Goal: Information Seeking & Learning: Stay updated

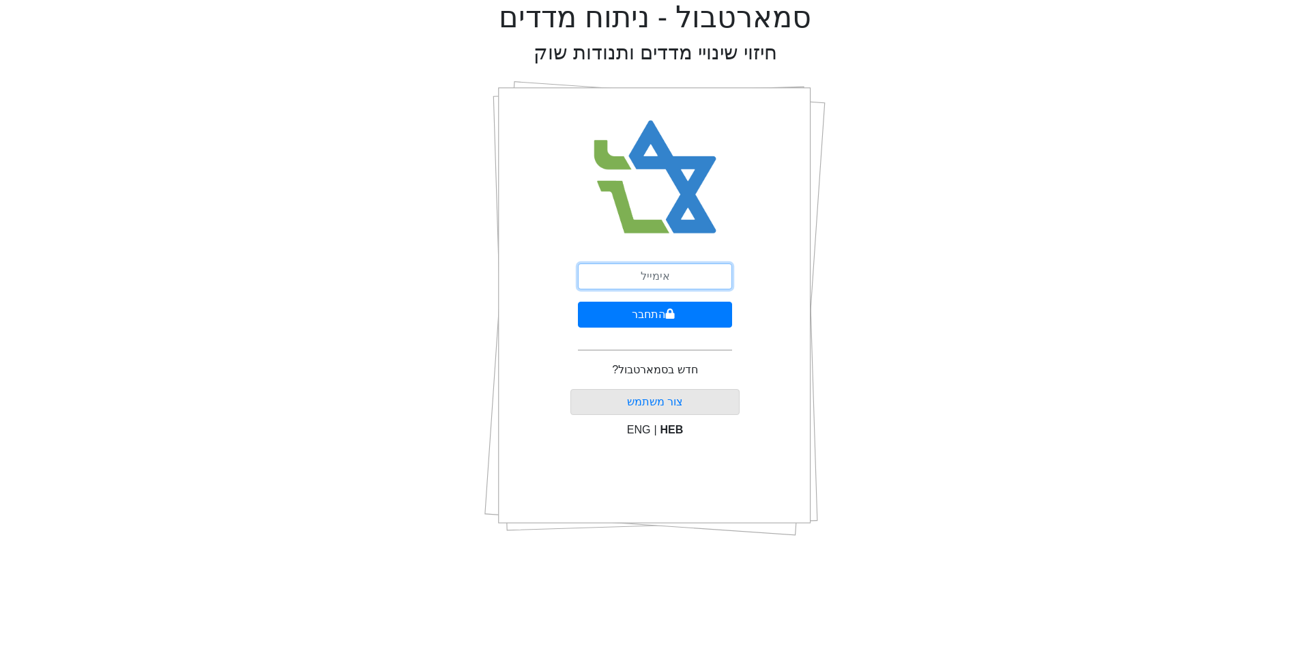
click at [646, 280] on input "email" at bounding box center [655, 276] width 154 height 26
type input "[EMAIL_ADDRESS][DOMAIN_NAME]"
click at [672, 319] on icon "submit" at bounding box center [670, 313] width 10 height 11
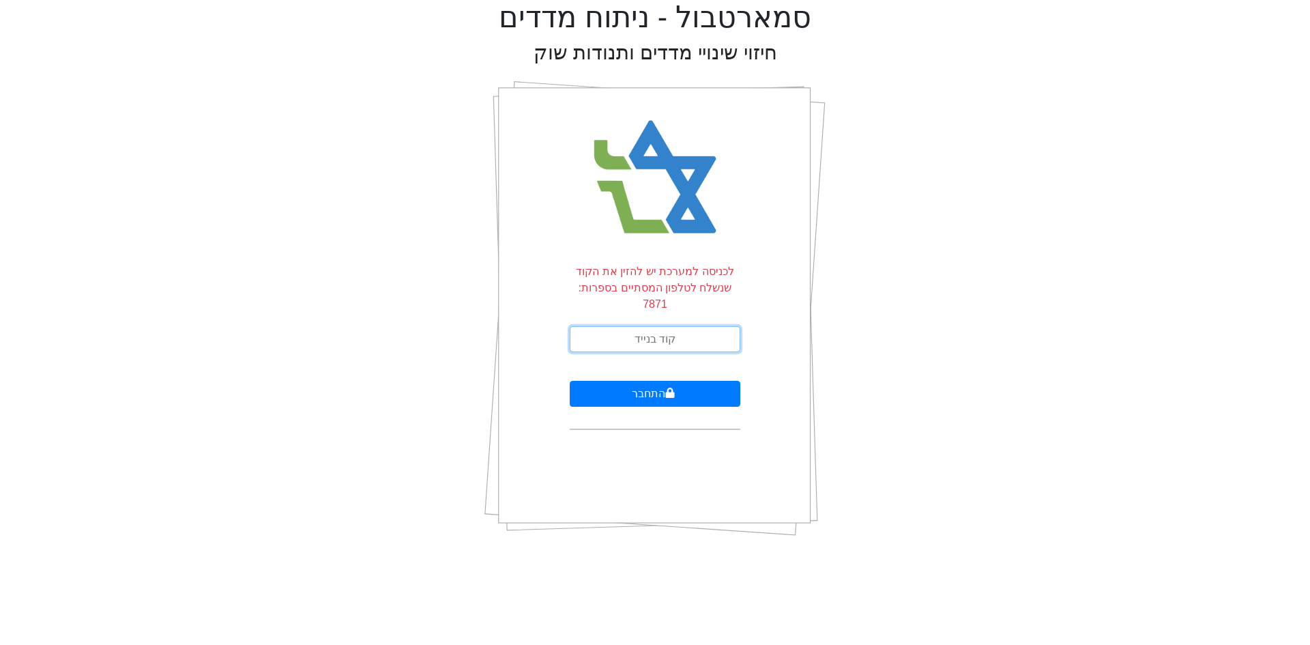
click at [671, 326] on input "text" at bounding box center [655, 339] width 171 height 26
type input "217309"
click at [622, 381] on button "התחבר" at bounding box center [655, 394] width 171 height 26
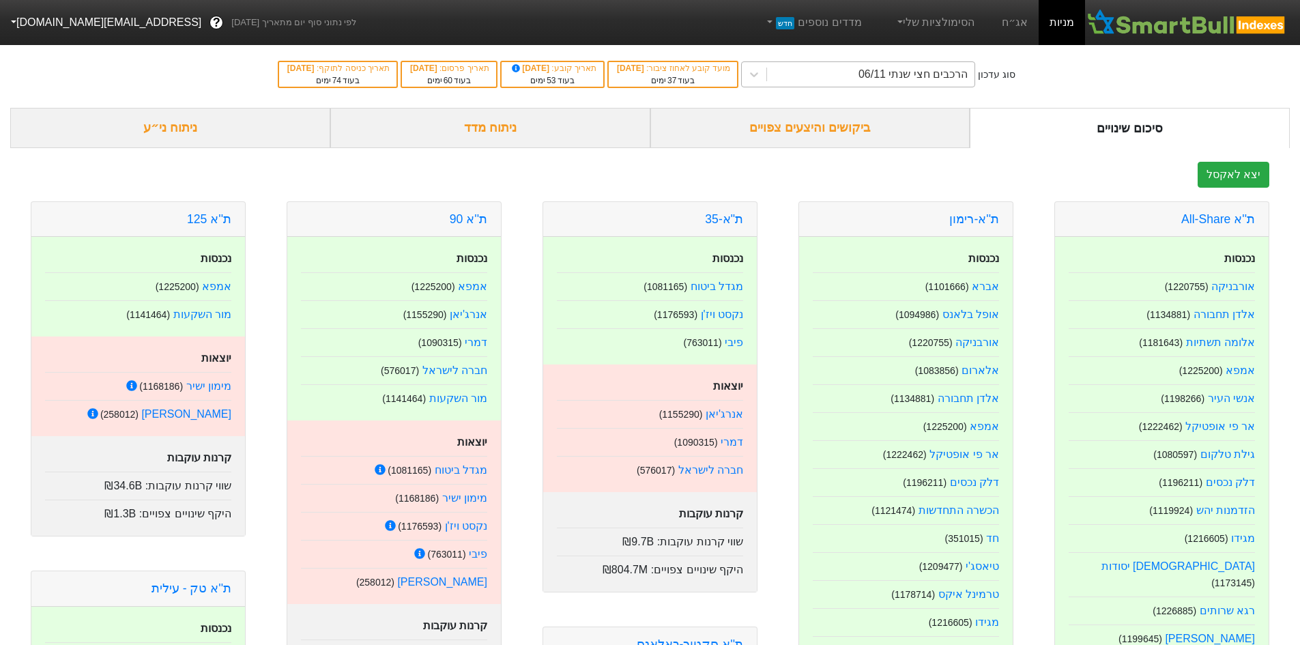
click at [960, 78] on div "הרכבים חצי שנתי 06/11" at bounding box center [913, 74] width 109 height 16
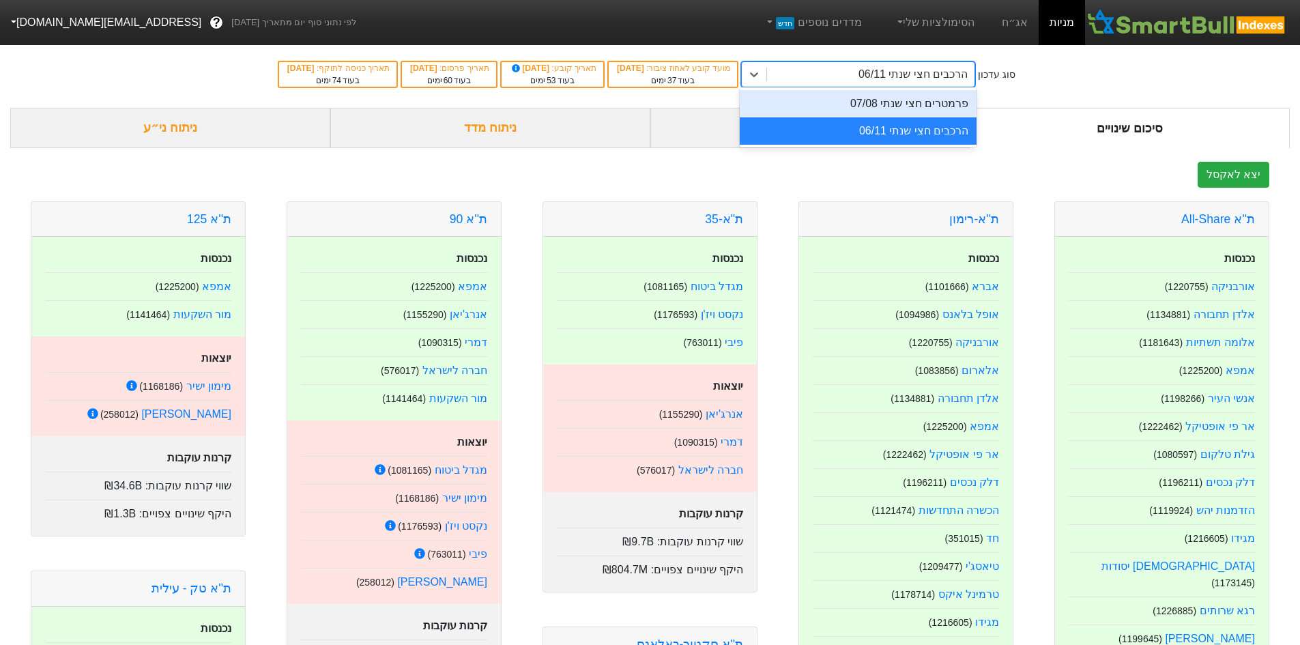
drag, startPoint x: 1067, startPoint y: 95, endPoint x: 1055, endPoint y: 94, distance: 12.3
click at [1067, 95] on div "סוג עדכון option פרמטרים חצי שנתי 07/08 focused, 1 of 2. 2 results available. U…" at bounding box center [650, 74] width 1300 height 67
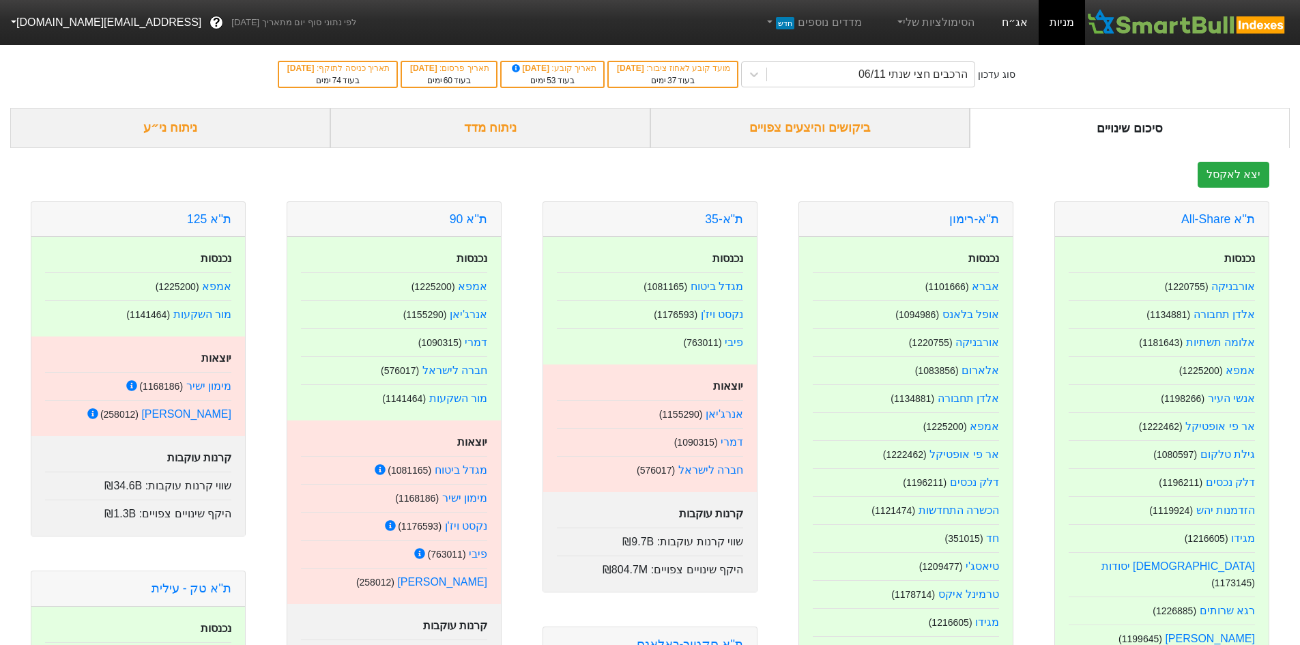
click at [1013, 20] on link "אג״ח" at bounding box center [1015, 22] width 48 height 45
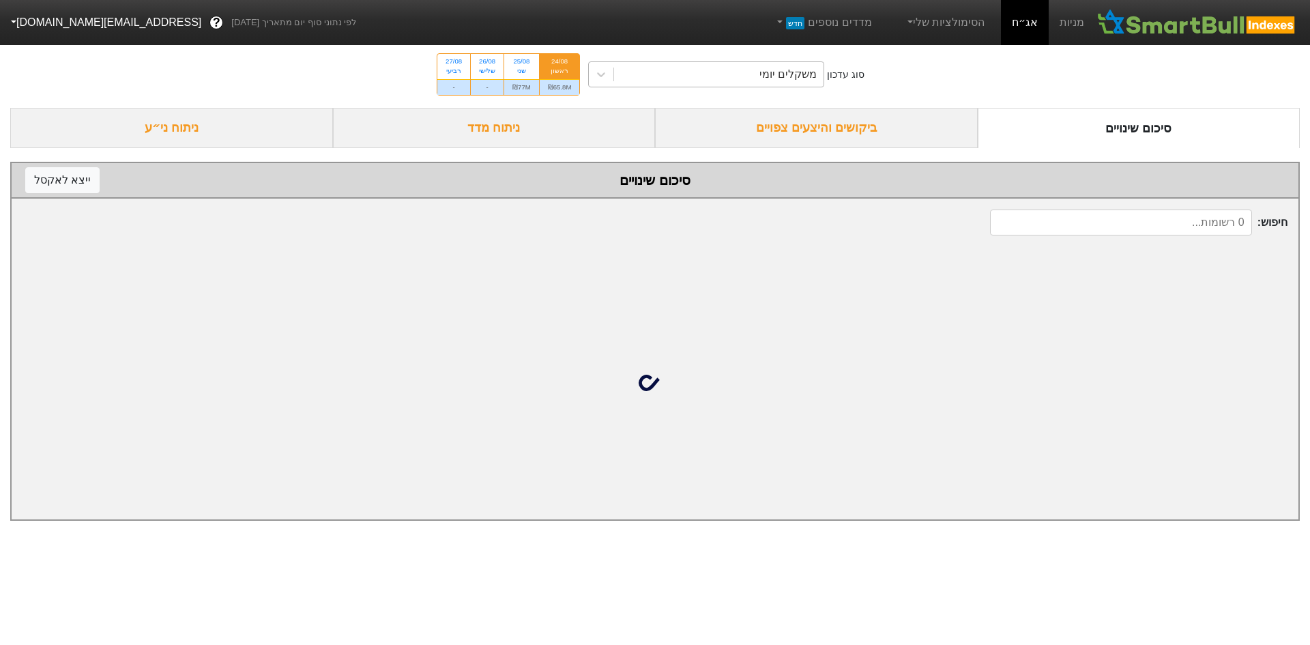
click at [760, 72] on div "משקלים יומי" at bounding box center [719, 74] width 210 height 25
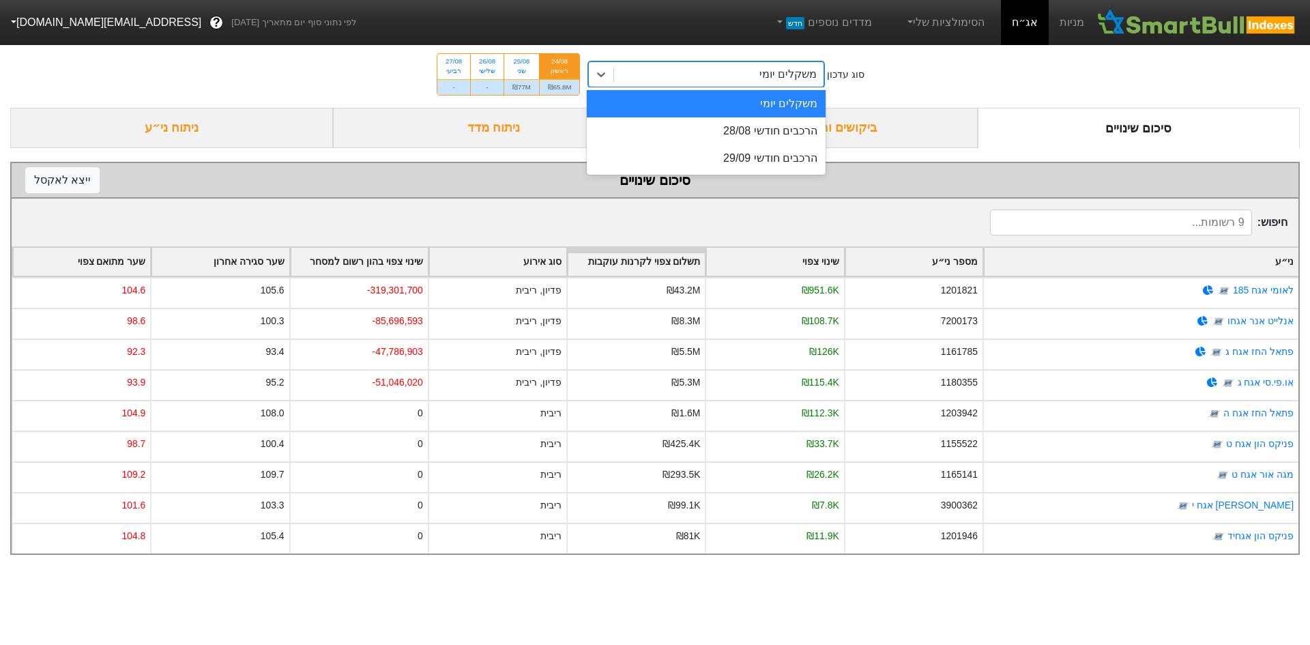
click at [772, 104] on div "משקלים יומי" at bounding box center [706, 103] width 239 height 27
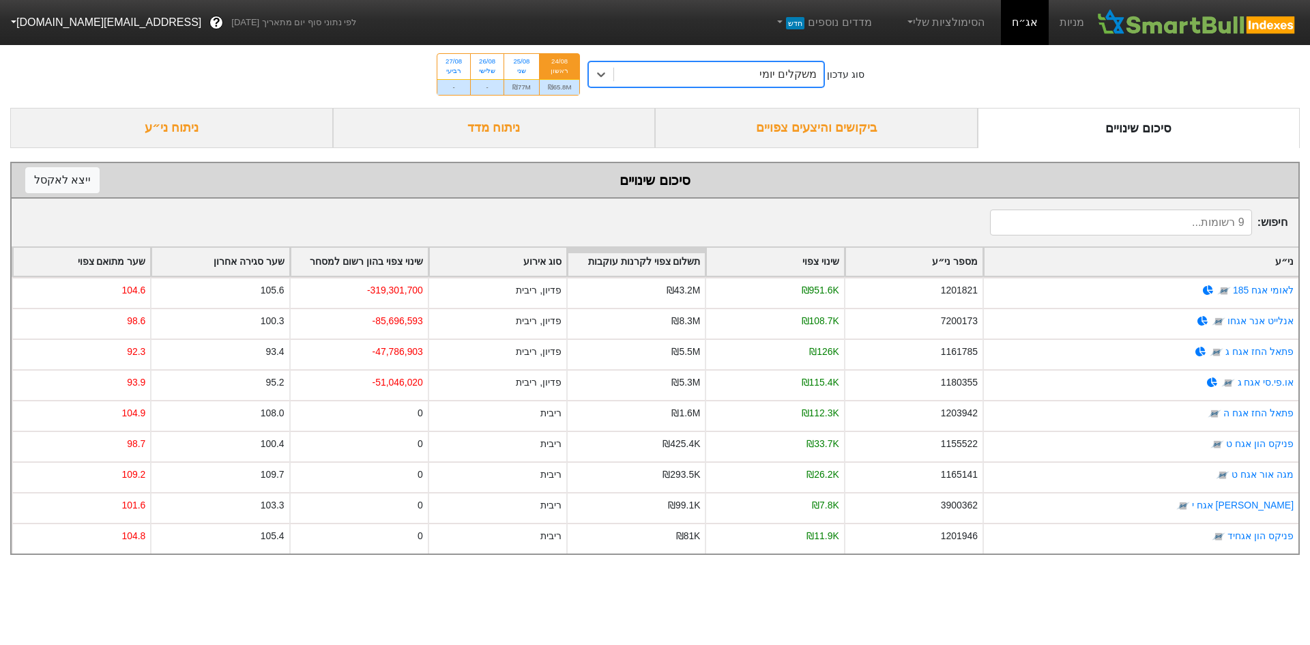
click at [861, 127] on div "ביקושים והיצעים צפויים" at bounding box center [816, 128] width 323 height 40
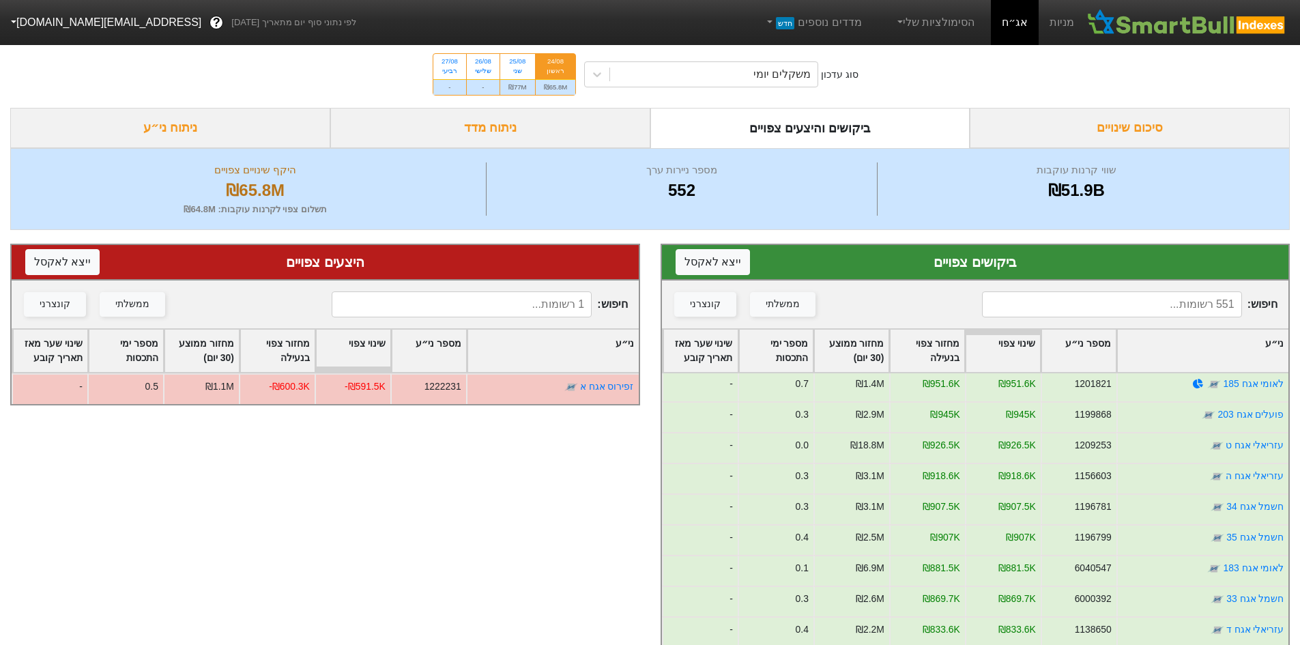
scroll to position [136, 0]
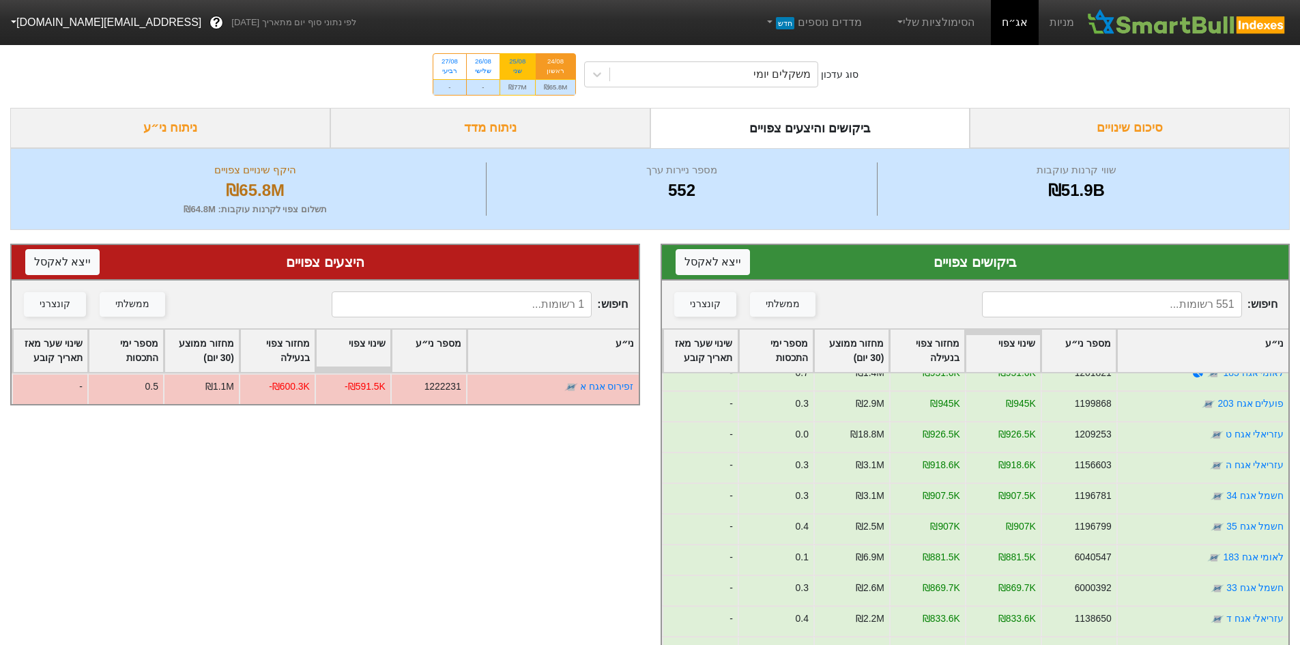
click at [521, 57] on div "25/08" at bounding box center [517, 62] width 18 height 10
click at [517, 57] on input "25/08 שני ₪77M" at bounding box center [512, 58] width 9 height 9
radio input "true"
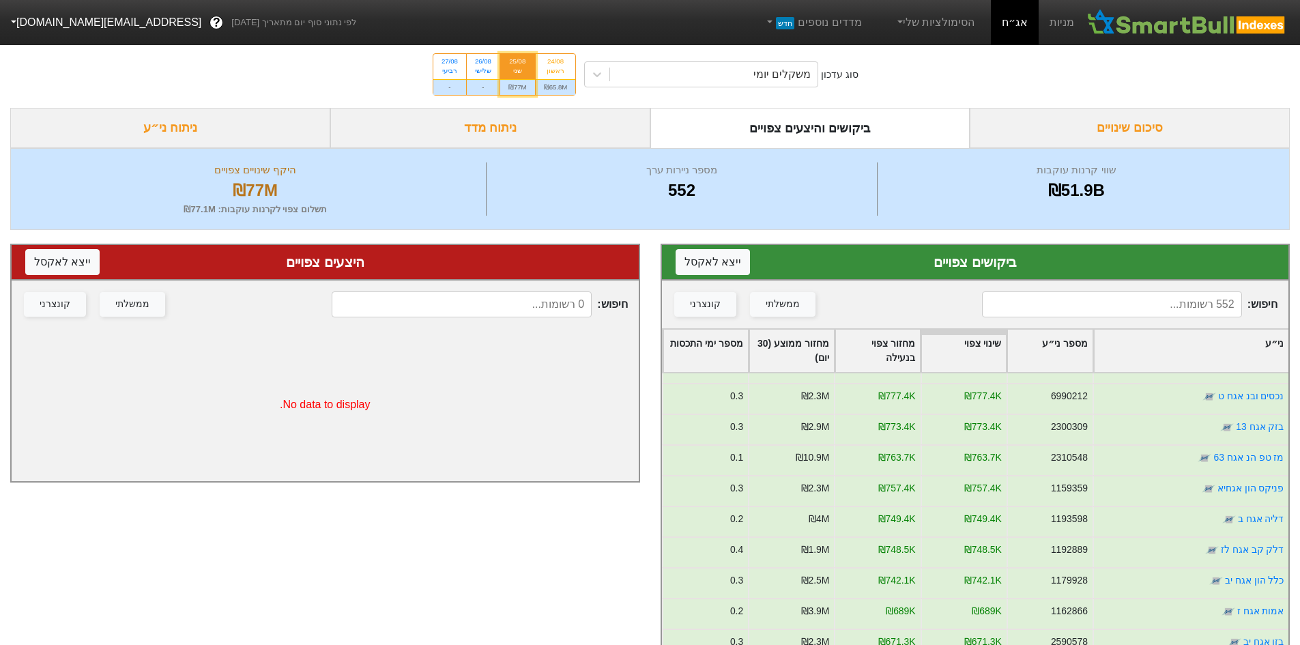
scroll to position [614, 0]
